Goal: Information Seeking & Learning: Learn about a topic

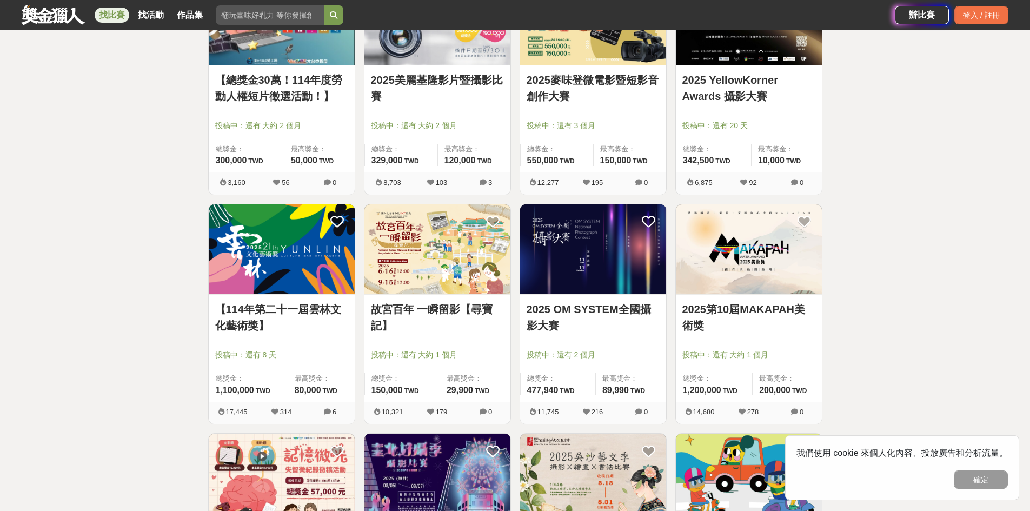
scroll to position [324, 0]
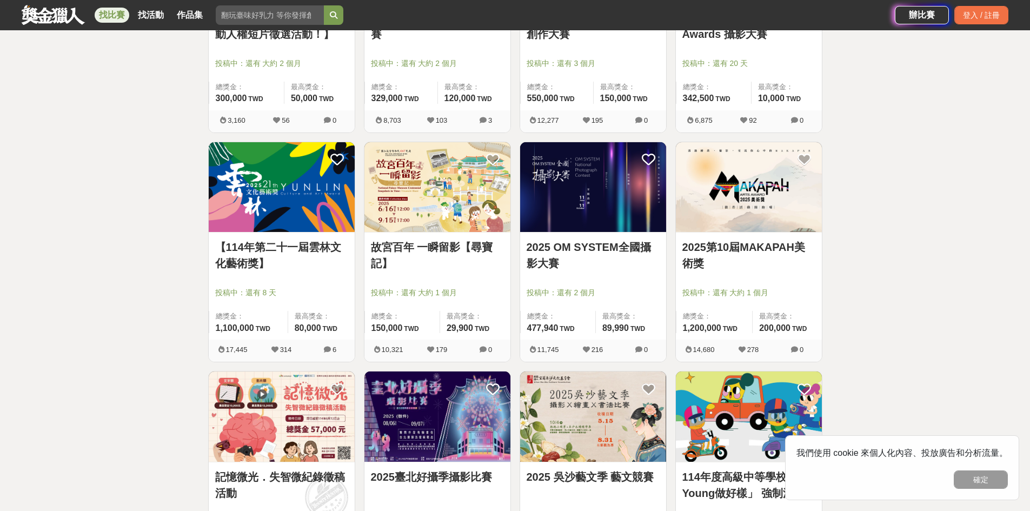
click at [586, 249] on link "2025 OM SYSTEM全國攝影大賽" at bounding box center [592, 255] width 133 height 32
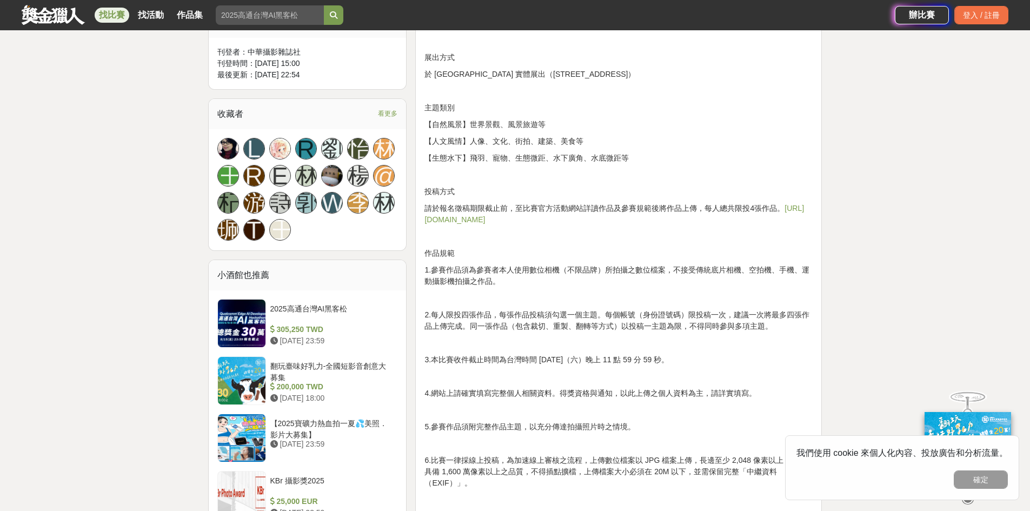
scroll to position [757, 0]
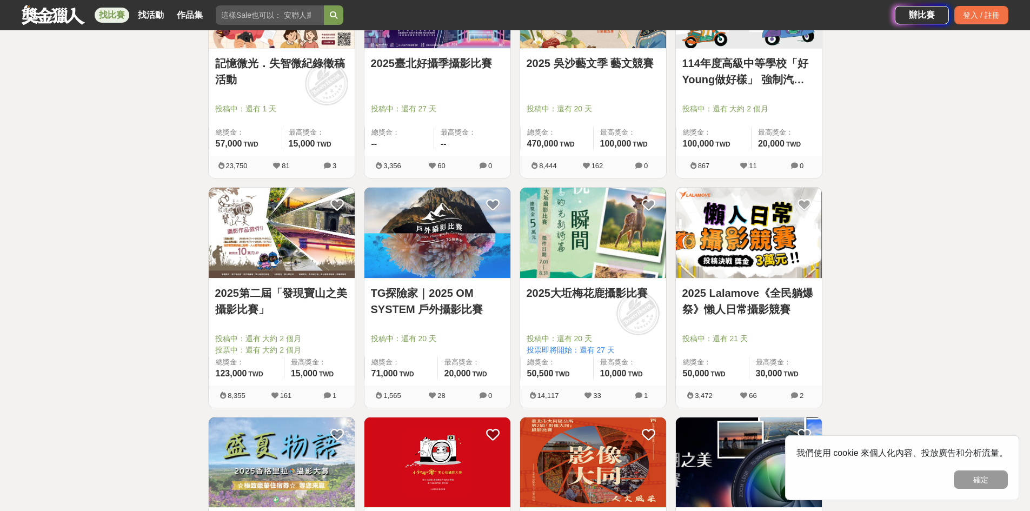
scroll to position [757, 0]
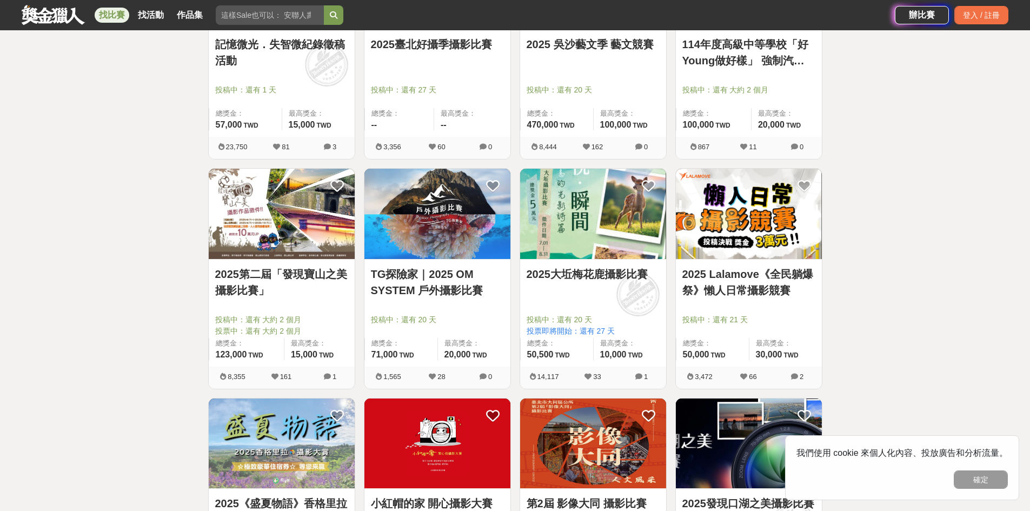
click at [435, 290] on link "TG探險家｜2025 OM SYSTEM 戶外攝影比賽" at bounding box center [437, 282] width 133 height 32
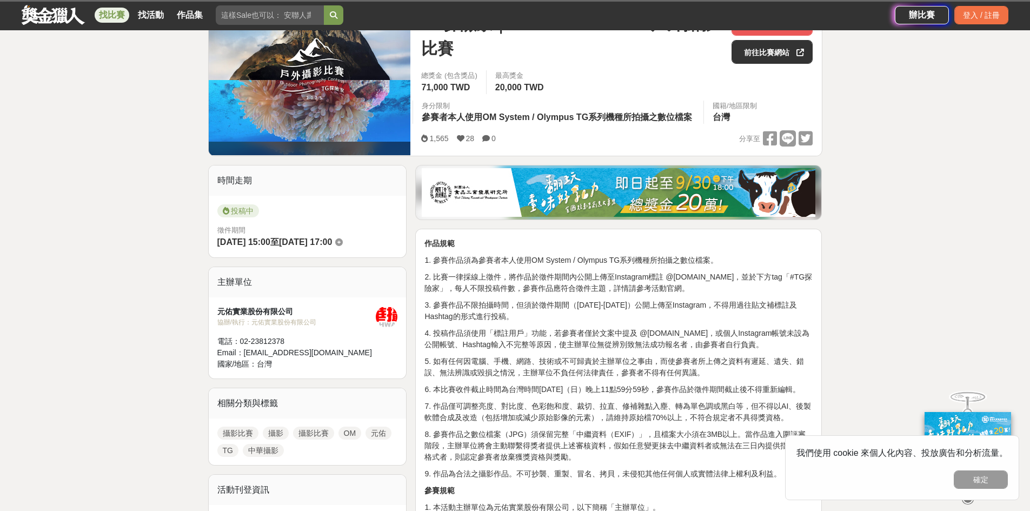
scroll to position [270, 0]
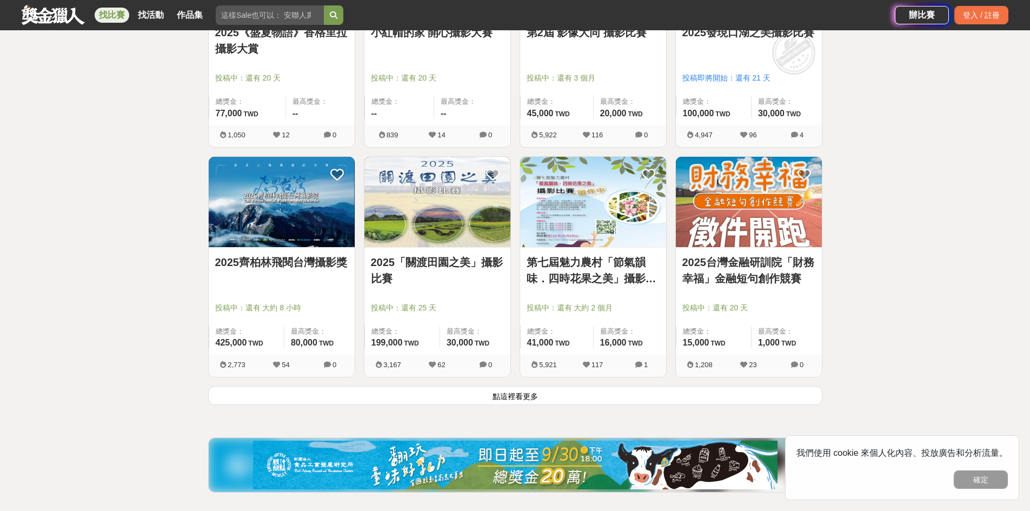
scroll to position [1243, 0]
